Goal: Task Accomplishment & Management: Use online tool/utility

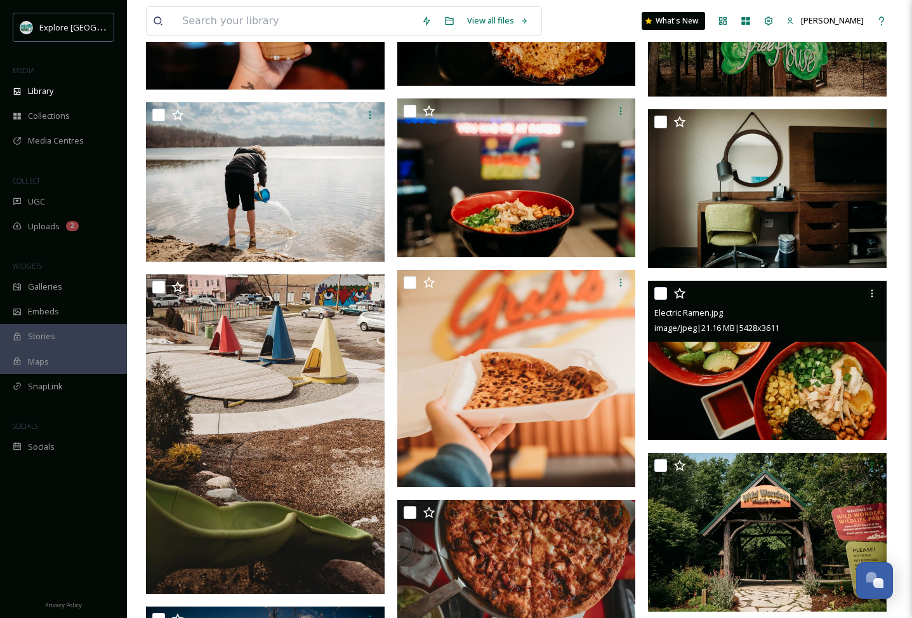
scroll to position [3394, 0]
click at [875, 294] on icon at bounding box center [872, 293] width 10 height 10
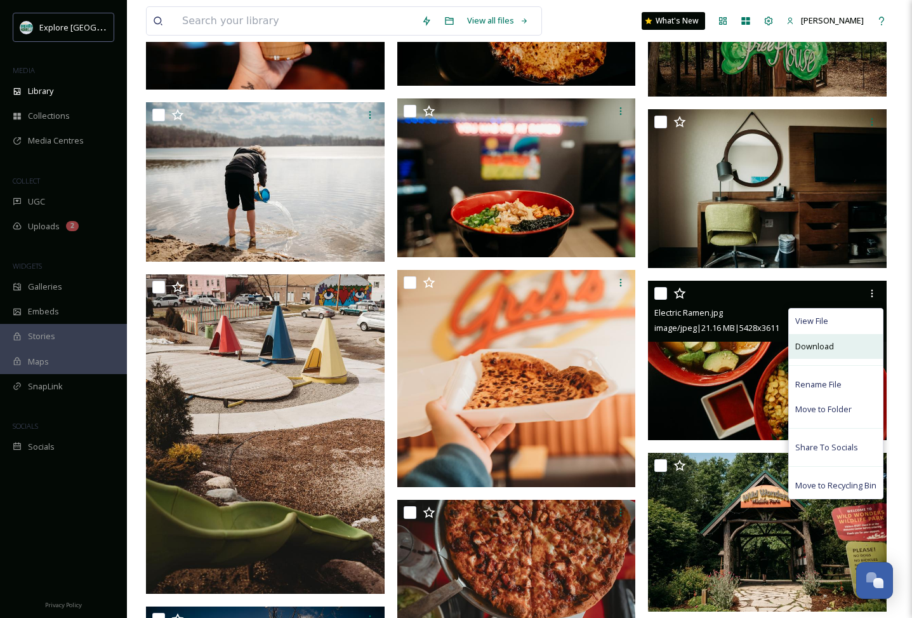
click at [816, 350] on span "Download" at bounding box center [814, 346] width 39 height 12
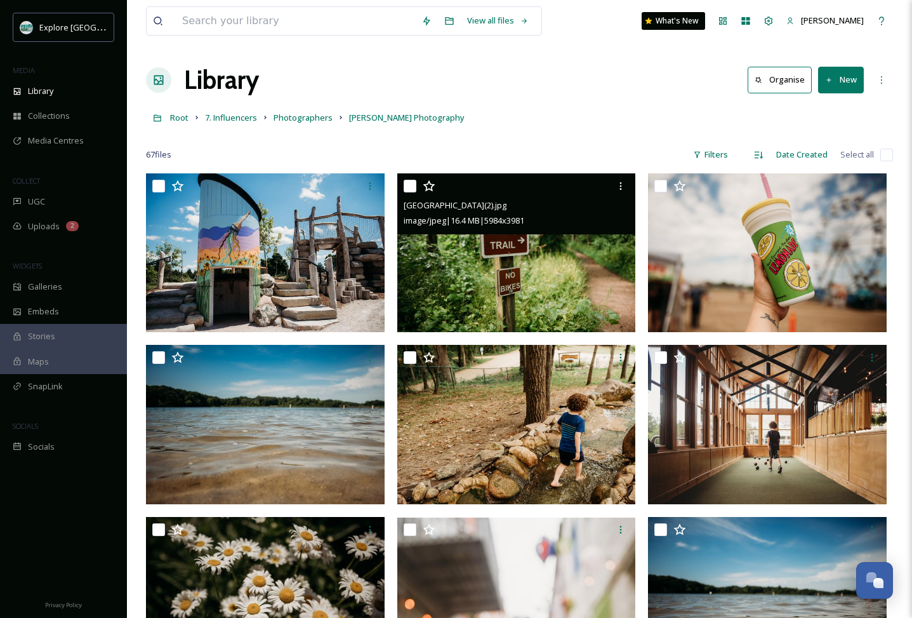
scroll to position [0, 0]
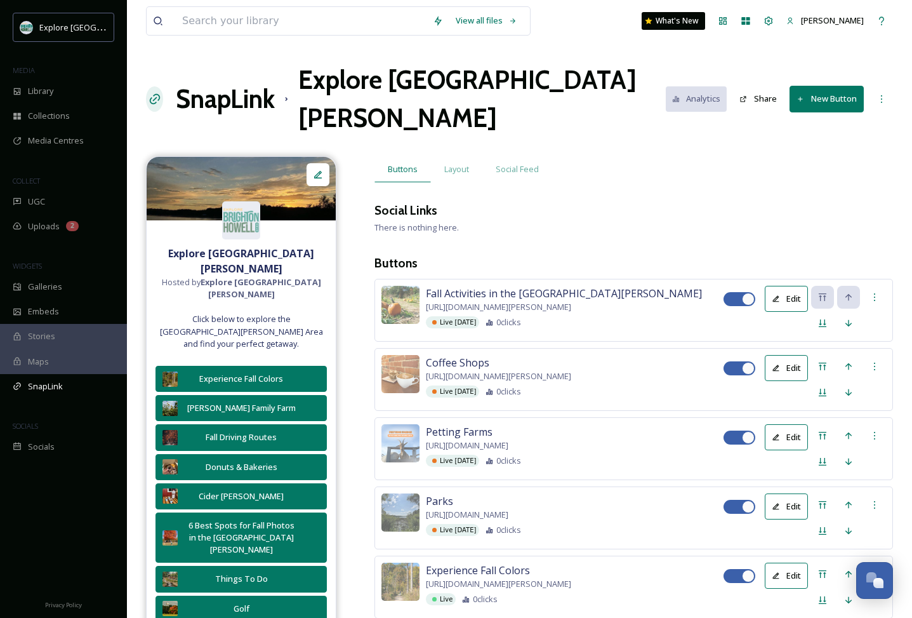
click at [226, 83] on h1 "SnapLink" at bounding box center [225, 99] width 99 height 38
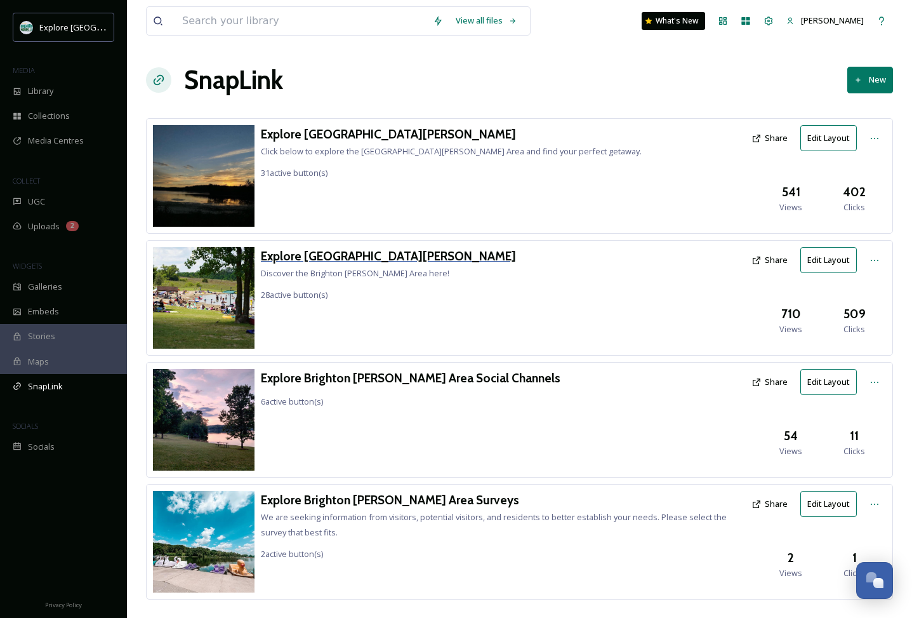
click at [343, 253] on h3 "Explore [GEOGRAPHIC_DATA][PERSON_NAME]" at bounding box center [388, 256] width 255 height 18
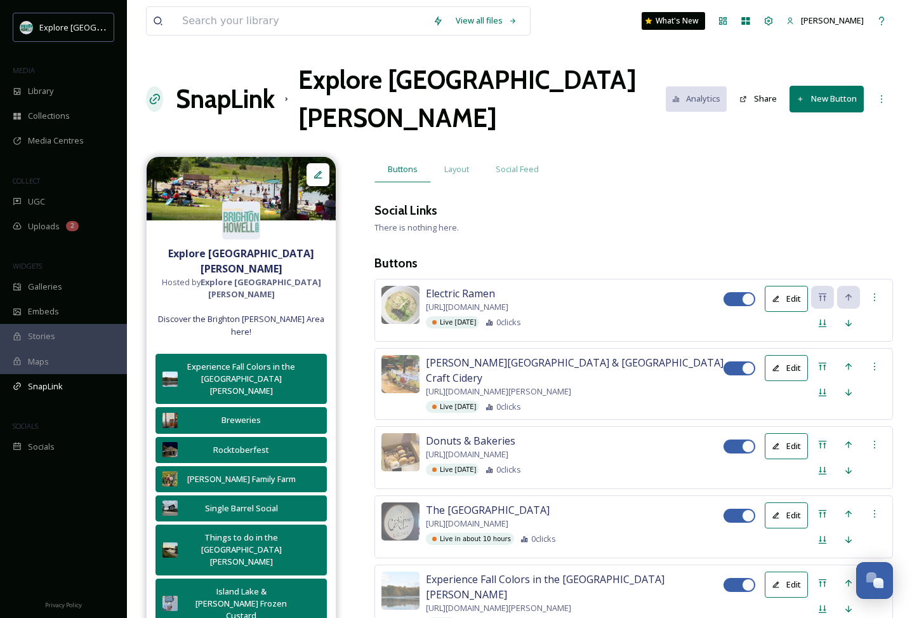
click at [827, 86] on button "New Button" at bounding box center [826, 99] width 74 height 26
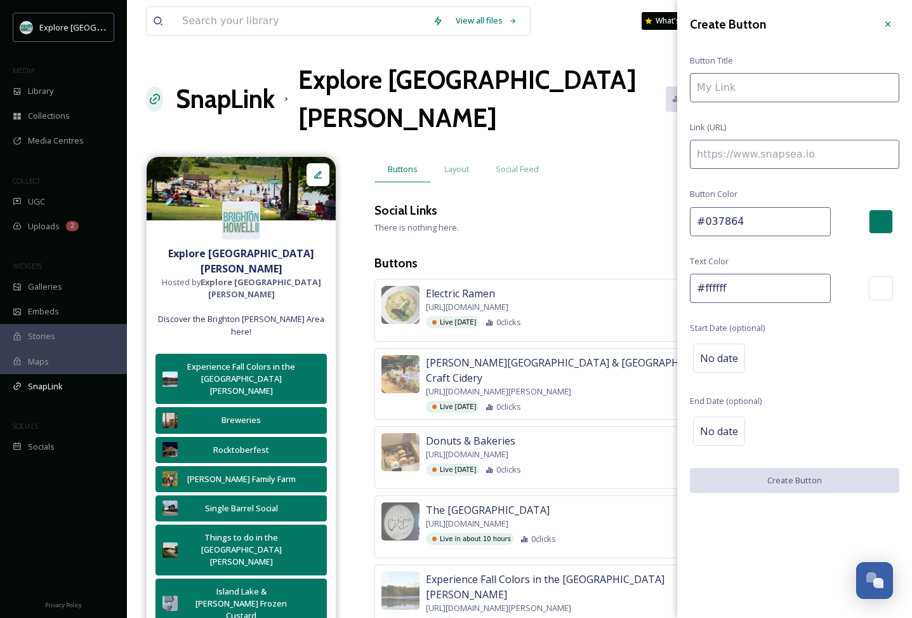
click at [788, 149] on input at bounding box center [794, 154] width 209 height 29
paste input "[URL][DOMAIN_NAME][PERSON_NAME]"
type input "[URL][DOMAIN_NAME][PERSON_NAME]"
click at [758, 87] on input at bounding box center [794, 87] width 209 height 29
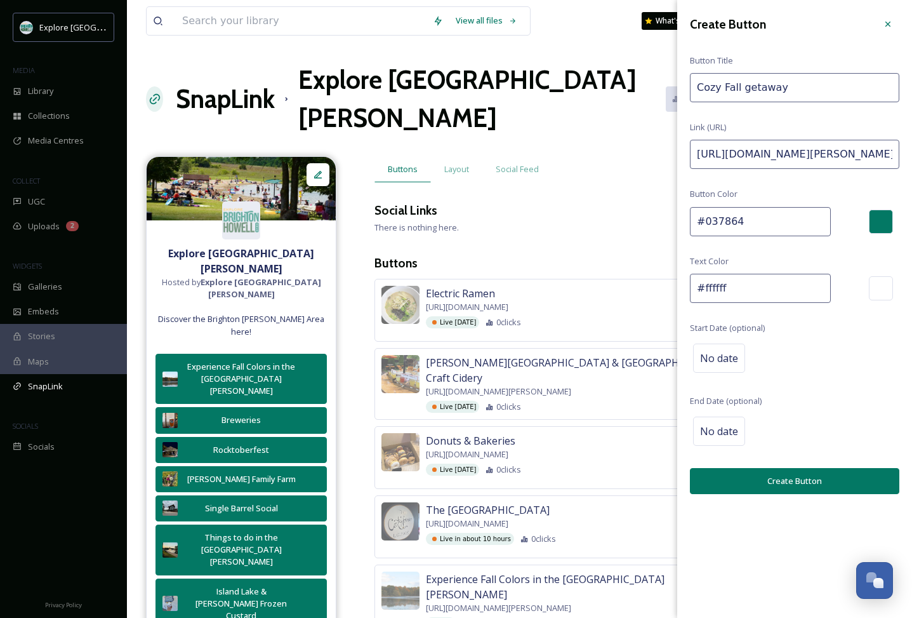
click at [747, 89] on input "Cozy Fall getaway" at bounding box center [794, 87] width 209 height 29
type input "Cozy Fall Getaway"
click at [731, 355] on span "No date" at bounding box center [719, 357] width 38 height 15
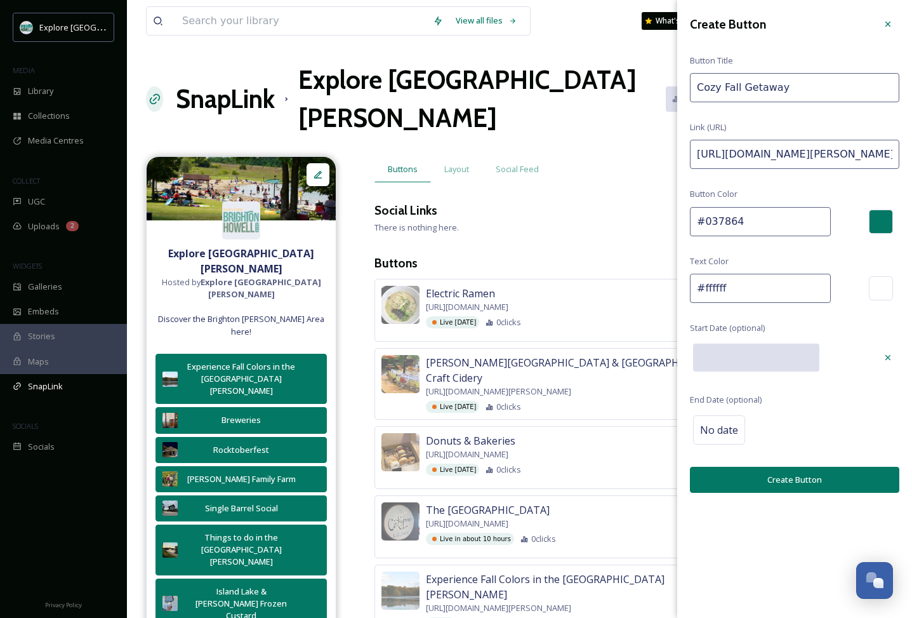
click at [731, 355] on input "text" at bounding box center [756, 357] width 126 height 28
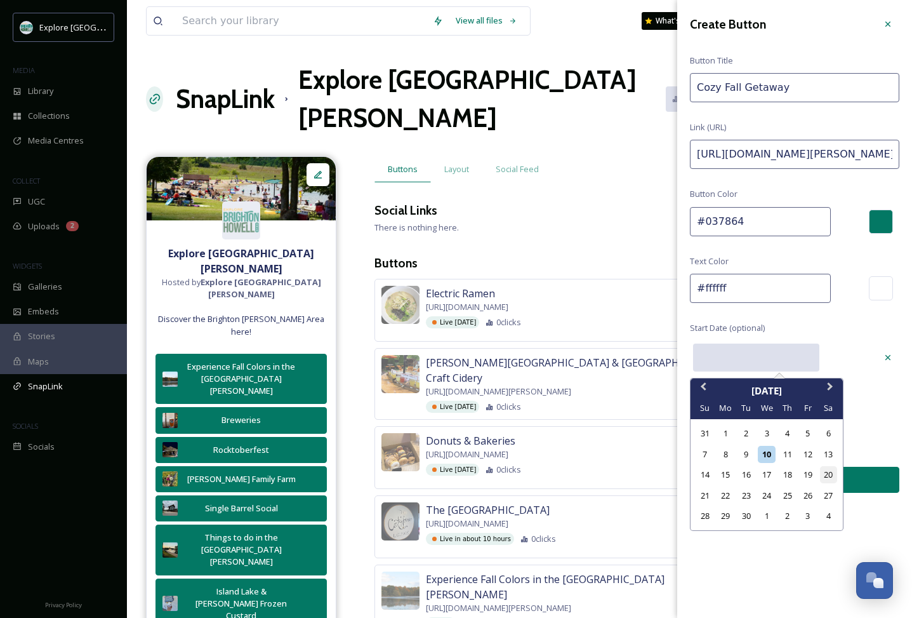
click at [824, 472] on div "20" at bounding box center [828, 474] width 17 height 17
type input "[DATE]"
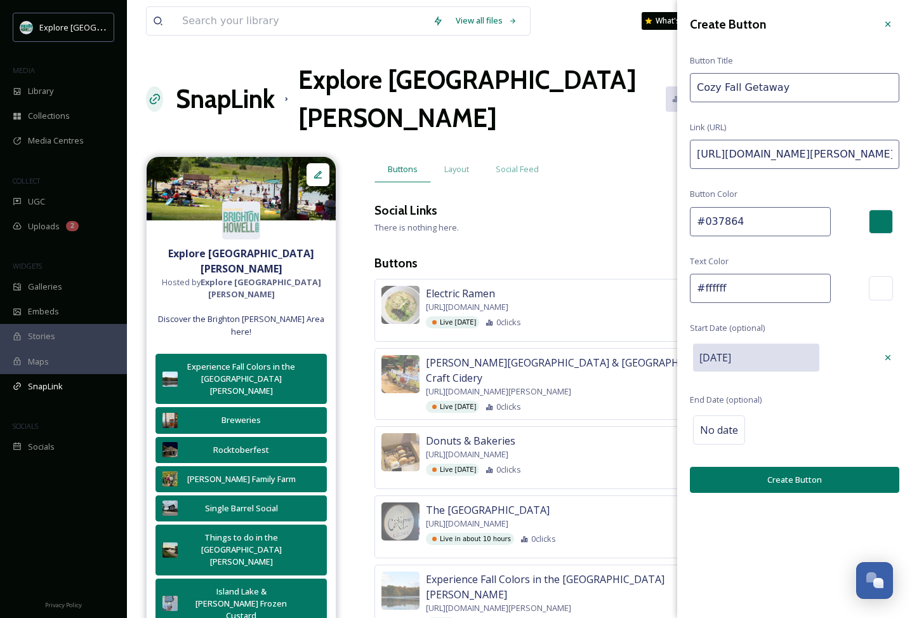
click at [775, 476] on button "Create Button" at bounding box center [794, 479] width 209 height 26
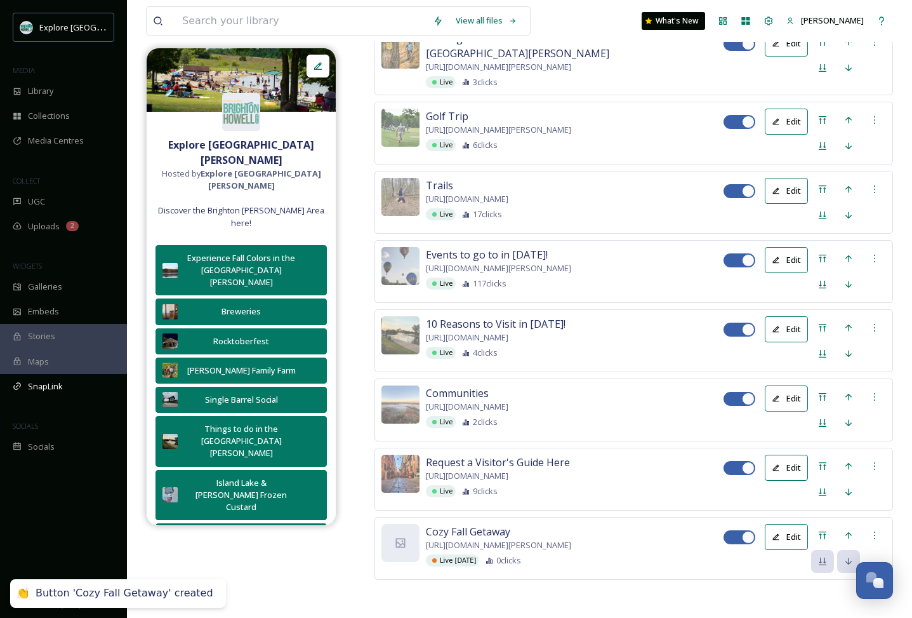
scroll to position [2259, 0]
click at [819, 530] on icon at bounding box center [822, 535] width 10 height 10
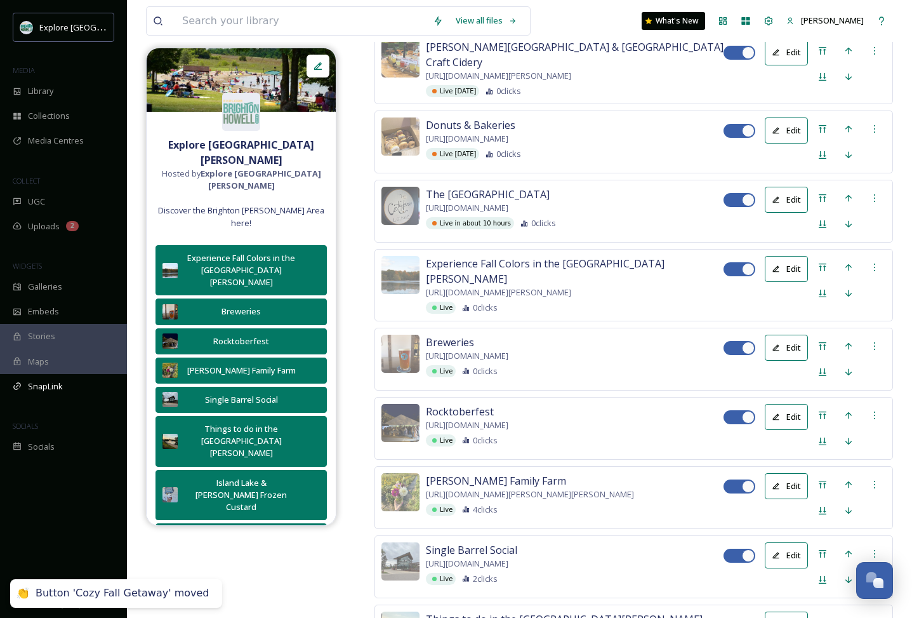
scroll to position [119, 0]
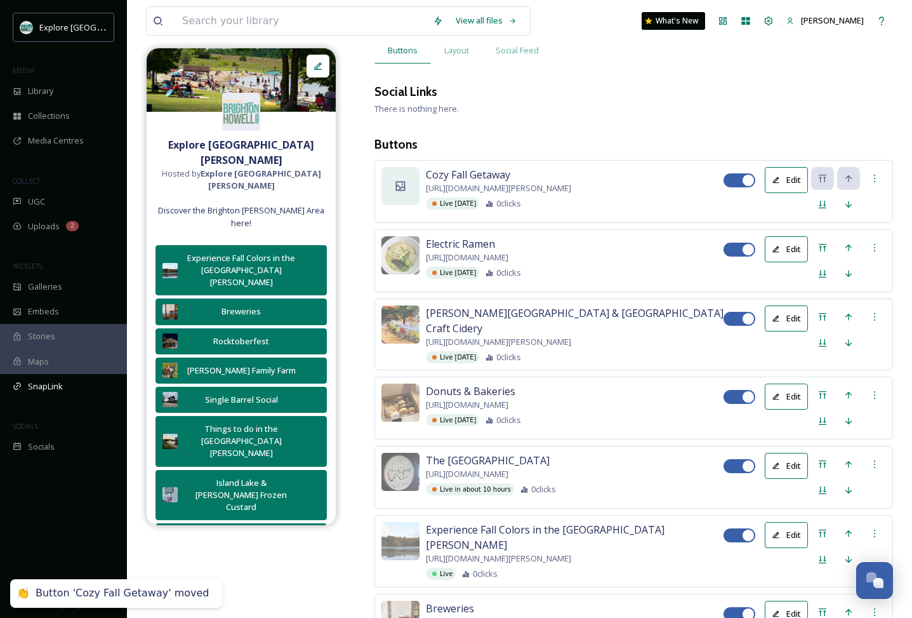
click at [399, 167] on div at bounding box center [400, 186] width 38 height 38
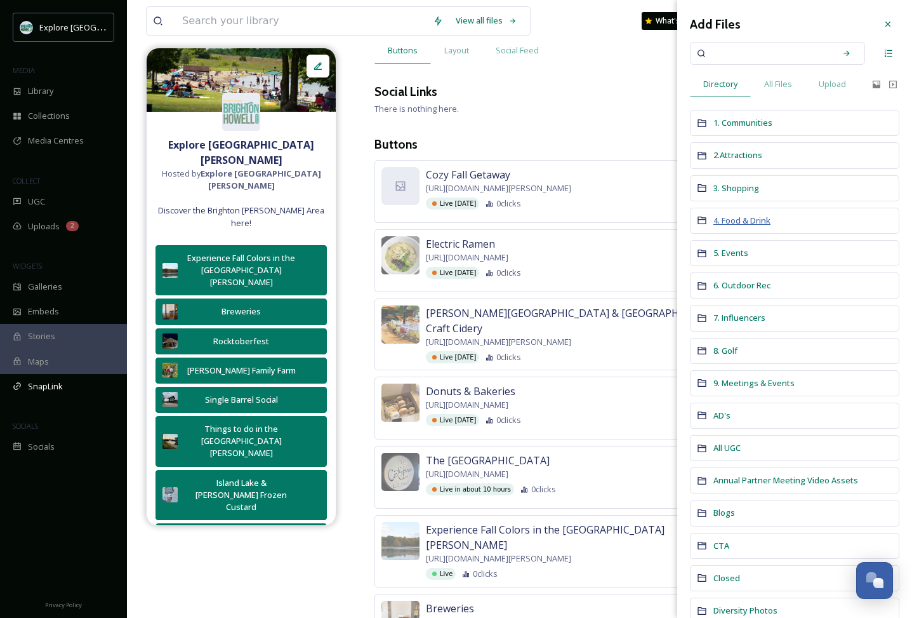
click at [745, 216] on span "4. Food & Drink" at bounding box center [741, 220] width 57 height 11
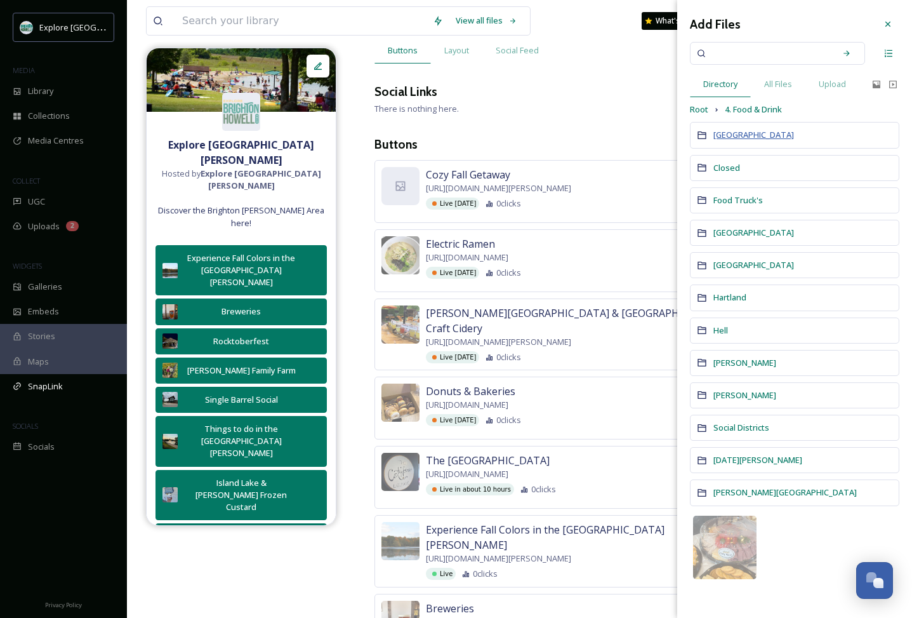
click at [725, 131] on span "[GEOGRAPHIC_DATA]" at bounding box center [753, 134] width 81 height 11
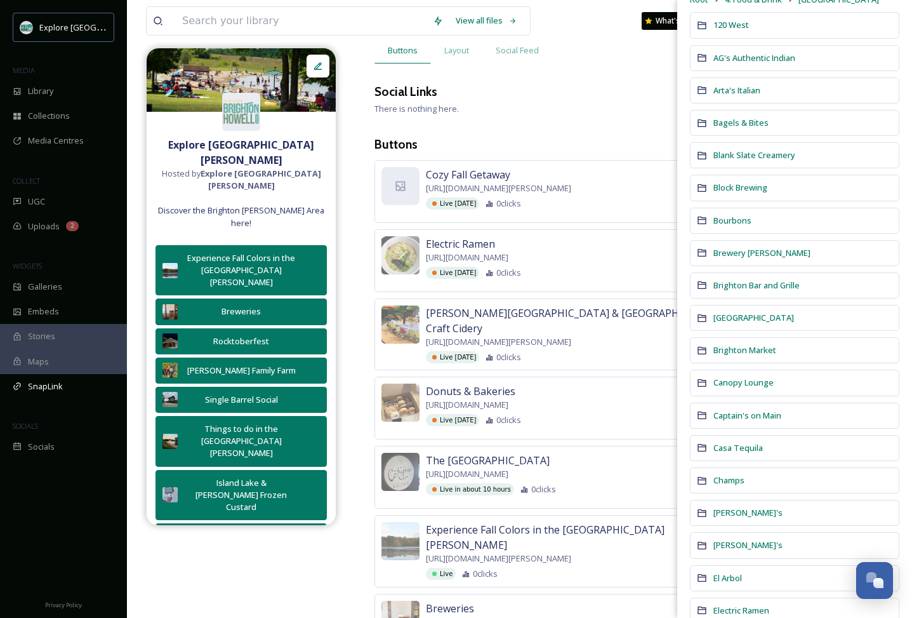
scroll to position [114, 0]
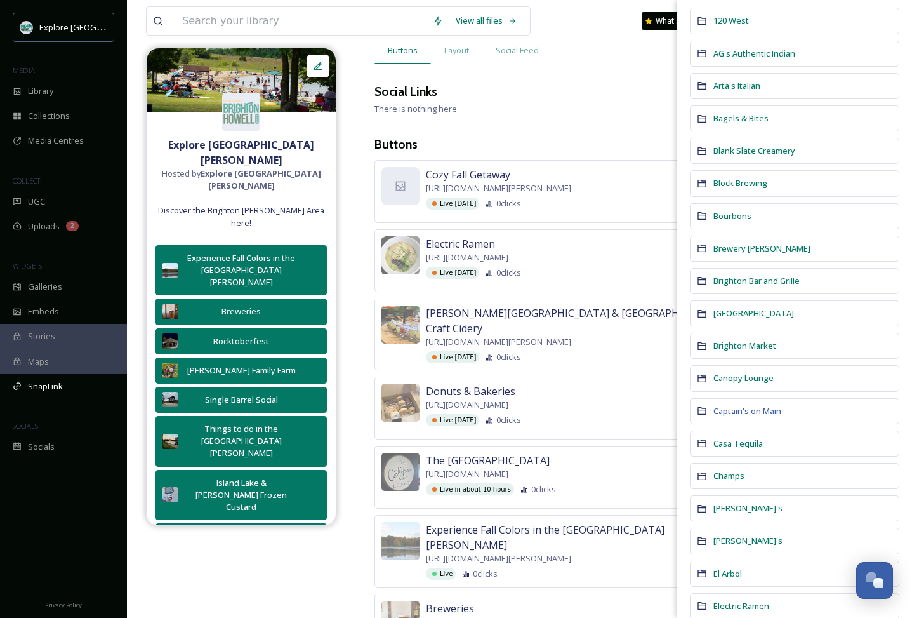
click at [743, 408] on span "Captain's on Main" at bounding box center [747, 410] width 68 height 11
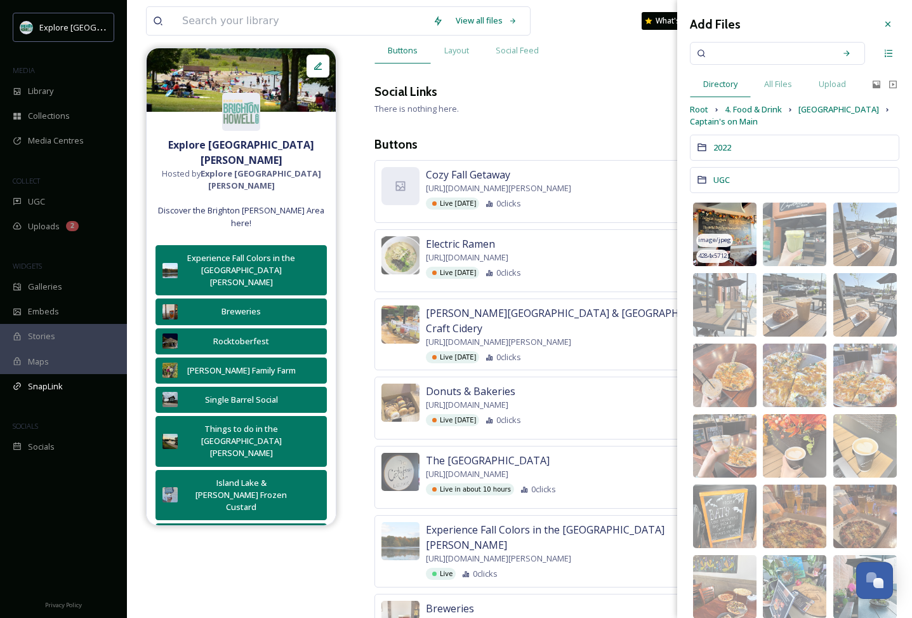
click at [736, 244] on img at bounding box center [724, 233] width 63 height 63
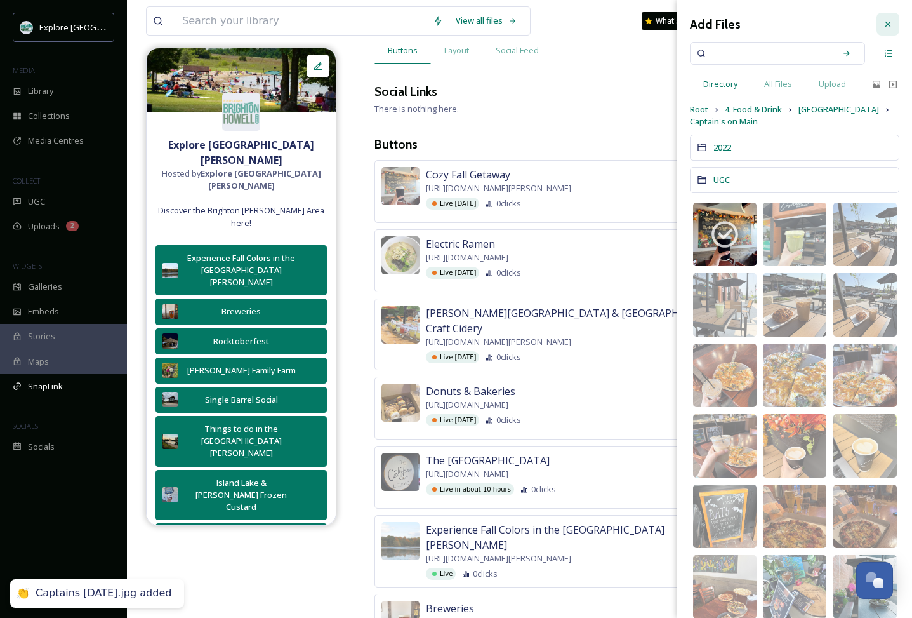
click at [885, 25] on icon at bounding box center [888, 24] width 10 height 10
